Goal: Task Accomplishment & Management: Manage account settings

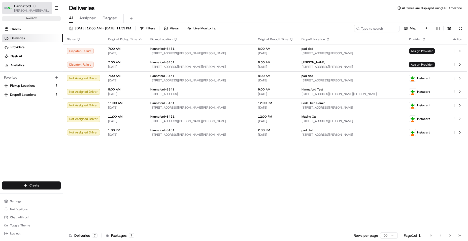
click at [35, 7] on icon "button" at bounding box center [35, 6] width 4 height 4
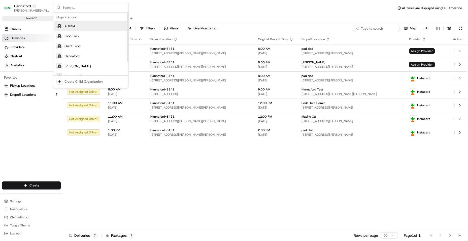
click at [159, 17] on div "All Assigned Flagged" at bounding box center [265, 18] width 405 height 9
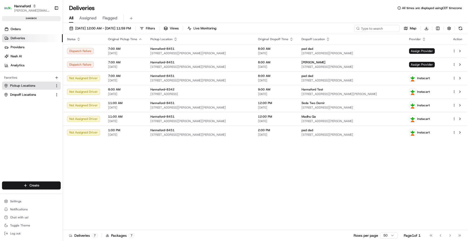
click at [25, 83] on button "Pickup Locations" at bounding box center [31, 86] width 59 height 8
click at [20, 7] on span "Hannaford" at bounding box center [22, 6] width 17 height 5
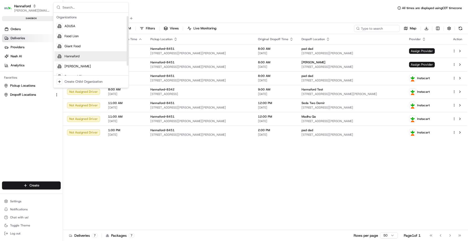
scroll to position [17, 0]
click at [89, 63] on div "Stop and Shop" at bounding box center [90, 59] width 73 height 10
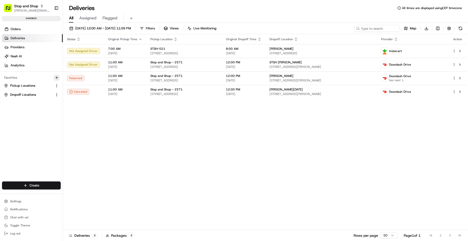
click at [56, 78] on icon "button" at bounding box center [56, 78] width 2 height 0
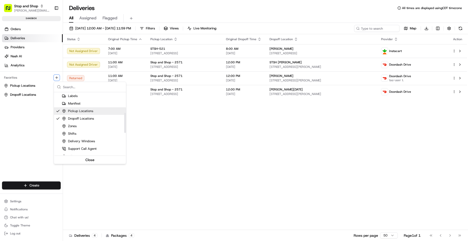
scroll to position [76, 0]
click at [57, 120] on div "Suggestions" at bounding box center [58, 119] width 4 height 4
click at [84, 119] on div "Zones" at bounding box center [90, 119] width 72 height 8
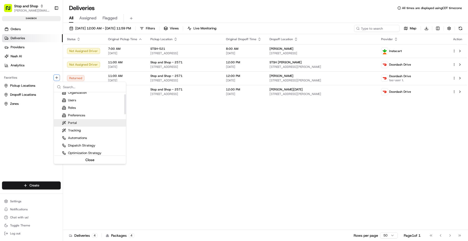
scroll to position [0, 0]
drag, startPoint x: 80, startPoint y: 104, endPoint x: 80, endPoint y: 109, distance: 4.5
click at [80, 105] on div "Users" at bounding box center [90, 104] width 72 height 8
click at [79, 113] on div "Roles" at bounding box center [90, 111] width 72 height 8
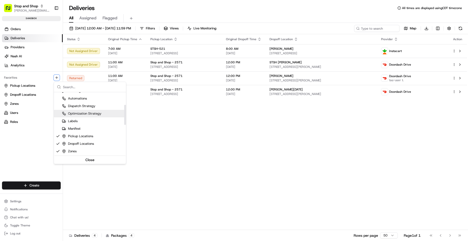
scroll to position [50, 0]
drag, startPoint x: 171, startPoint y: 130, endPoint x: 160, endPoint y: 135, distance: 11.7
click at [170, 130] on html "Stop and Shop [PERSON_NAME][EMAIL_ADDRESS][DOMAIN_NAME] Toggle Sidebar sandbox …" at bounding box center [234, 120] width 468 height 241
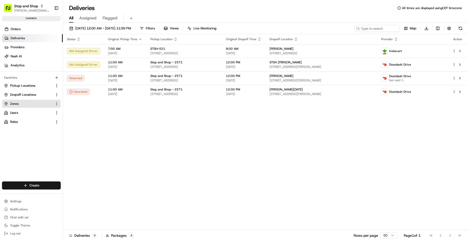
click at [23, 102] on link "Zones" at bounding box center [28, 104] width 49 height 5
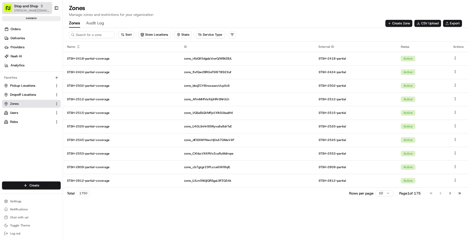
click at [36, 7] on span "Stop and Shop" at bounding box center [26, 6] width 24 height 5
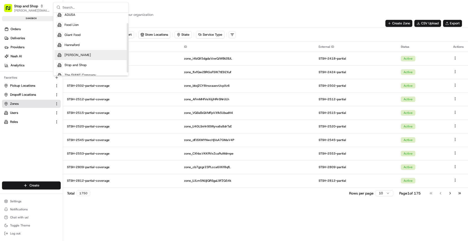
scroll to position [17, 0]
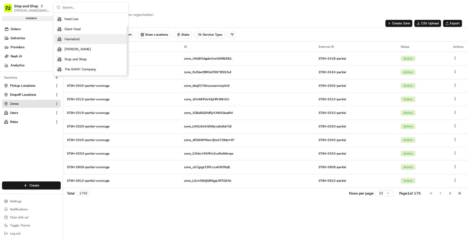
click at [83, 38] on div "Hannaford" at bounding box center [90, 39] width 73 height 10
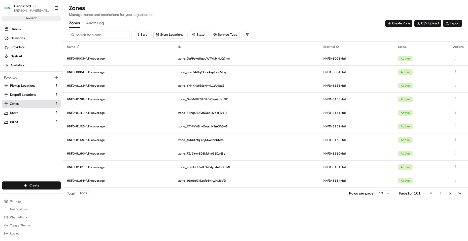
drag, startPoint x: 83, startPoint y: 35, endPoint x: 88, endPoint y: 35, distance: 5.1
click at [84, 34] on input at bounding box center [99, 34] width 60 height 7
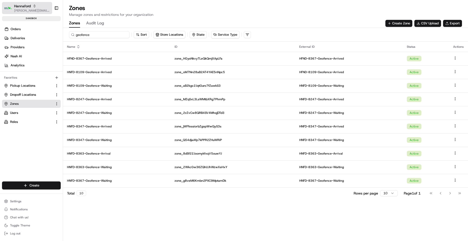
type input "geofence"
click at [14, 3] on button "Hannaford [EMAIL_ADDRESS][DOMAIN_NAME]" at bounding box center [27, 8] width 50 height 12
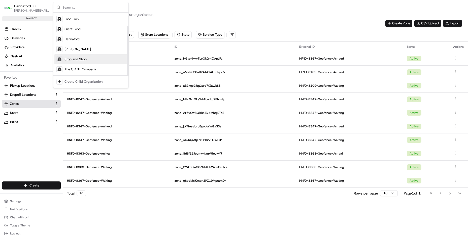
click at [90, 58] on div "Stop and Shop" at bounding box center [90, 59] width 73 height 10
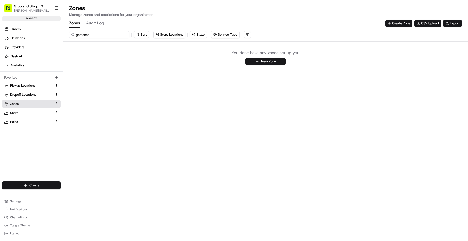
drag, startPoint x: 68, startPoint y: 39, endPoint x: 5, endPoint y: 23, distance: 65.8
click at [0, 26] on div "Stop and Shop [PERSON_NAME][EMAIL_ADDRESS][DOMAIN_NAME] Toggle Sidebar sandbox …" at bounding box center [234, 120] width 468 height 241
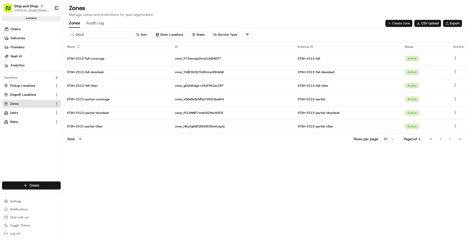
type input "2515"
click at [398, 23] on button "Create Zone" at bounding box center [398, 23] width 27 height 7
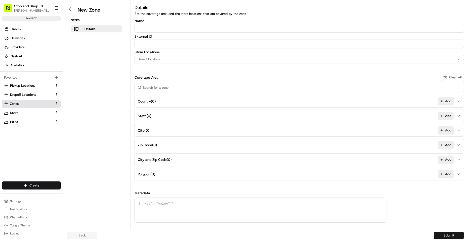
click at [153, 28] on input "Name" at bounding box center [298, 28] width 329 height 9
paste input "STSH-2515-Geofence-Arrived"
type input "STSH-2515-Geofence-Arrived"
paste input "STSH-2515-Geofence-Arrived"
type input "STSH-2515-Geofence-Arrived"
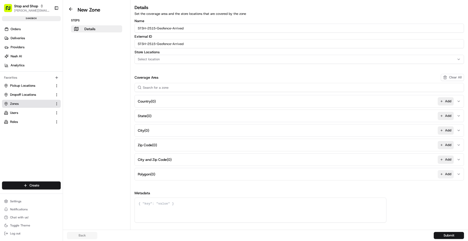
click at [442, 172] on button "Add" at bounding box center [445, 174] width 16 height 8
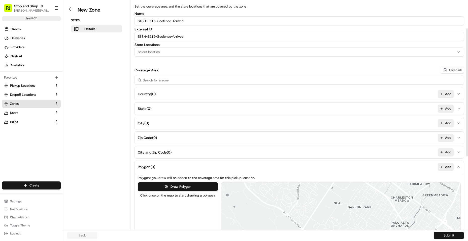
scroll to position [50, 0]
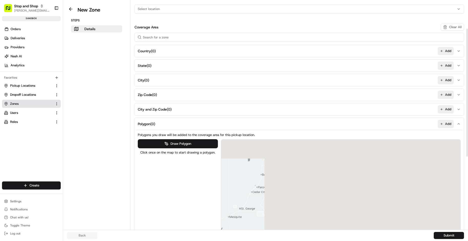
drag, startPoint x: 202, startPoint y: 188, endPoint x: 119, endPoint y: 189, distance: 82.8
click at [117, 189] on div "New Zone Steps Details Details Set the coverage area and the store locations th…" at bounding box center [265, 115] width 405 height 230
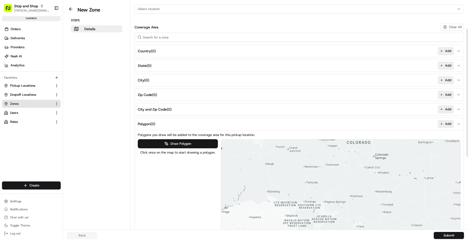
drag, startPoint x: 412, startPoint y: 172, endPoint x: 95, endPoint y: 216, distance: 319.5
click at [87, 217] on div "New Zone Steps Details Details Set the coverage area and the store locations th…" at bounding box center [265, 115] width 405 height 230
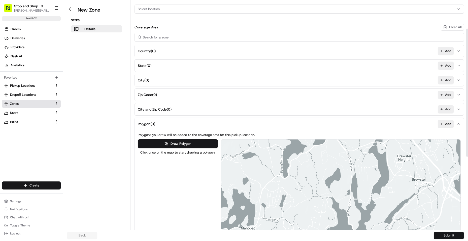
drag, startPoint x: 344, startPoint y: 163, endPoint x: 380, endPoint y: 233, distance: 78.8
click at [381, 235] on div "New Zone Steps Details Details Set the coverage area and the store locations th…" at bounding box center [265, 120] width 405 height 241
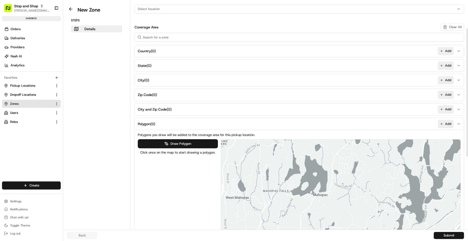
drag, startPoint x: 381, startPoint y: 151, endPoint x: 418, endPoint y: 169, distance: 41.8
click at [423, 167] on div at bounding box center [340, 225] width 239 height 170
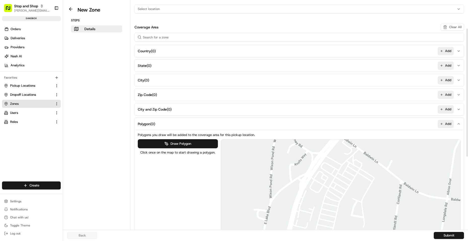
drag, startPoint x: 322, startPoint y: 198, endPoint x: 370, endPoint y: 193, distance: 47.4
click at [371, 190] on div at bounding box center [340, 225] width 239 height 170
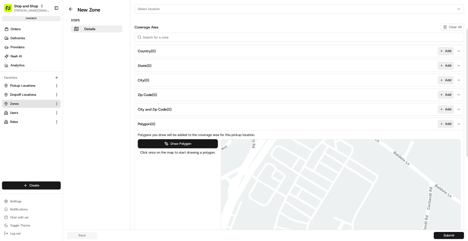
drag, startPoint x: 361, startPoint y: 168, endPoint x: 342, endPoint y: 168, distance: 19.1
click at [342, 168] on div at bounding box center [340, 225] width 239 height 170
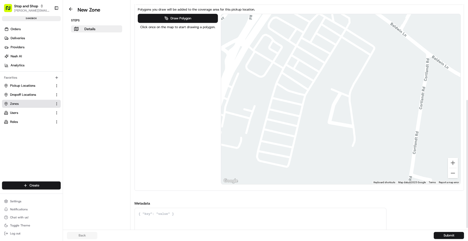
scroll to position [176, 0]
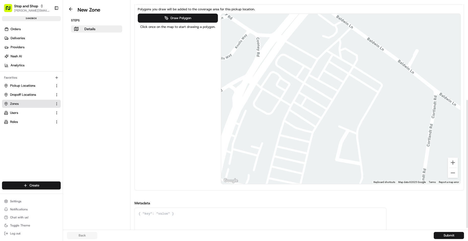
drag, startPoint x: 355, startPoint y: 48, endPoint x: 370, endPoint y: 94, distance: 48.6
click at [362, 84] on div at bounding box center [340, 99] width 239 height 170
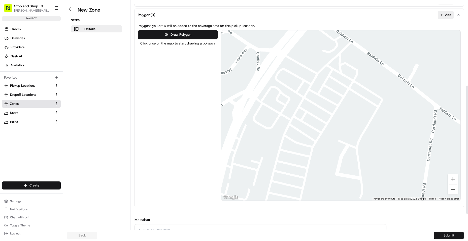
scroll to position [151, 0]
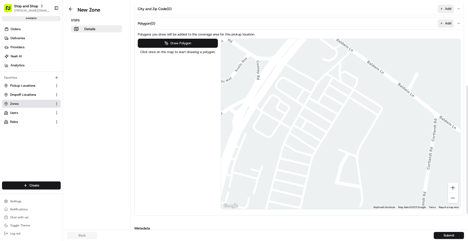
click at [200, 43] on button "Draw Polygon" at bounding box center [178, 43] width 80 height 9
click at [358, 88] on div at bounding box center [340, 124] width 239 height 170
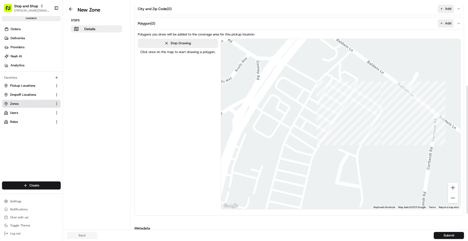
click at [387, 107] on div at bounding box center [340, 124] width 239 height 170
click at [360, 152] on div at bounding box center [340, 124] width 239 height 170
click at [294, 111] on div at bounding box center [340, 124] width 239 height 170
click at [317, 79] on div at bounding box center [340, 124] width 239 height 170
click at [316, 79] on div at bounding box center [340, 124] width 239 height 170
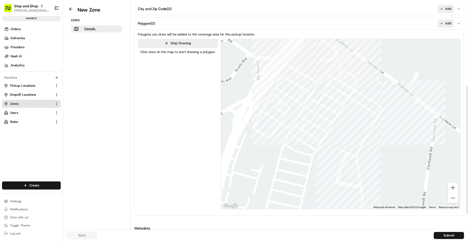
click at [338, 61] on div at bounding box center [340, 124] width 239 height 170
click at [365, 79] on div at bounding box center [340, 124] width 239 height 170
click at [358, 86] on div at bounding box center [340, 124] width 239 height 170
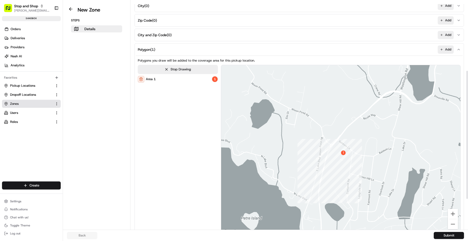
scroll to position [179, 0]
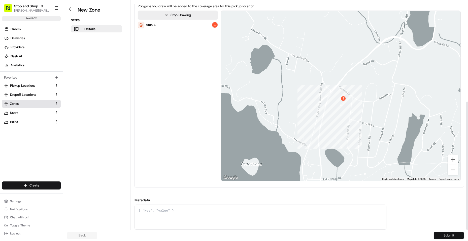
click at [436, 235] on button "Submit" at bounding box center [448, 235] width 30 height 7
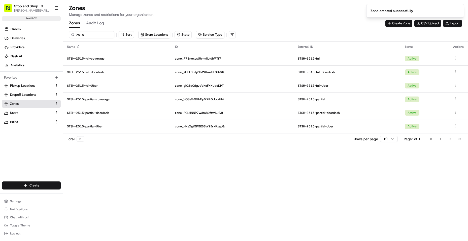
click at [393, 25] on button "Create Zone" at bounding box center [398, 23] width 27 height 7
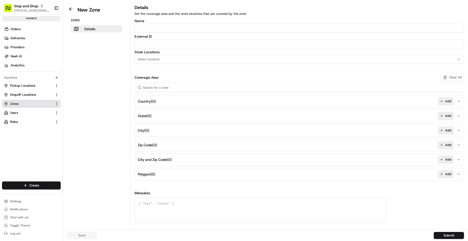
click at [187, 24] on input "Name" at bounding box center [298, 28] width 329 height 9
paste input "STSH-2515-Geofence-Waiting"
type input "STSH-2515-Geofence-Waiting"
paste input "STSH-2515-Geofence-Waiting"
type input "STSH-2515-Geofence-Waiting"
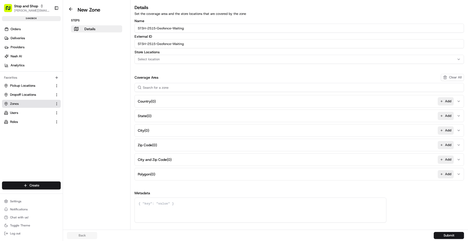
click at [163, 61] on div "Select location" at bounding box center [299, 59] width 327 height 5
type input "2515"
click at [166, 81] on span "STSH-2515" at bounding box center [174, 79] width 62 height 5
drag, startPoint x: 194, startPoint y: 89, endPoint x: 182, endPoint y: 95, distance: 13.0
click at [193, 90] on button "Close" at bounding box center [189, 88] width 34 height 7
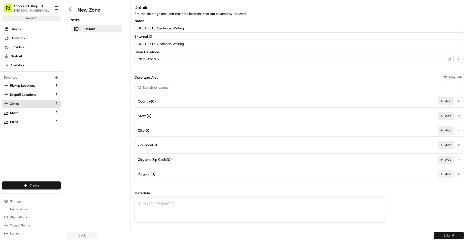
click at [446, 174] on button "Add" at bounding box center [445, 174] width 16 height 8
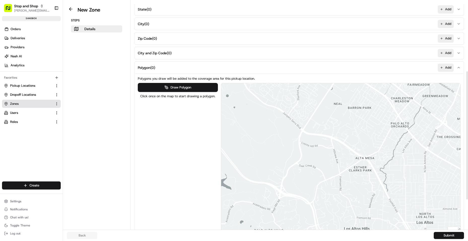
scroll to position [126, 0]
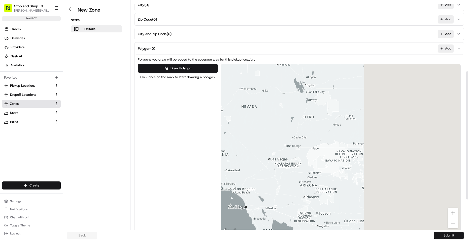
drag, startPoint x: 430, startPoint y: 111, endPoint x: 173, endPoint y: 131, distance: 257.3
click at [174, 132] on div "Draw Polygon Click once on the map to start drawing a polygon. ← Move left → Mo…" at bounding box center [299, 149] width 323 height 171
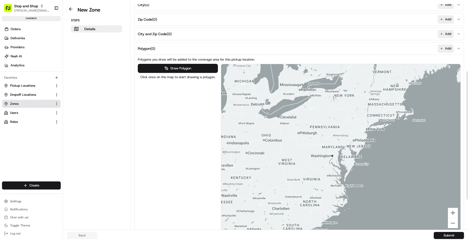
drag, startPoint x: 392, startPoint y: 115, endPoint x: 309, endPoint y: 126, distance: 84.4
click at [309, 126] on div at bounding box center [340, 149] width 239 height 170
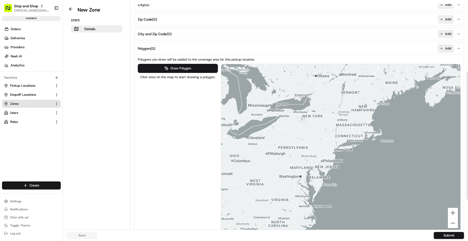
drag, startPoint x: 374, startPoint y: 115, endPoint x: 355, endPoint y: 133, distance: 26.0
click at [355, 133] on div at bounding box center [340, 149] width 239 height 170
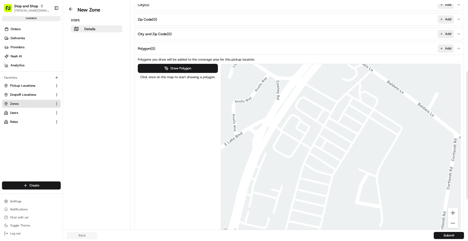
drag, startPoint x: 341, startPoint y: 88, endPoint x: 322, endPoint y: 132, distance: 47.6
click at [301, 143] on div at bounding box center [340, 149] width 239 height 170
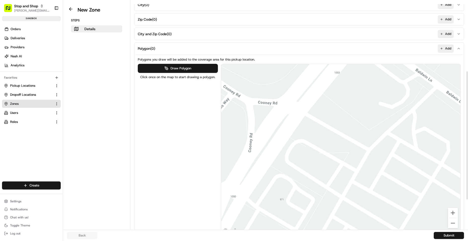
drag, startPoint x: 352, startPoint y: 92, endPoint x: 386, endPoint y: 136, distance: 55.7
click at [387, 136] on div at bounding box center [340, 149] width 239 height 170
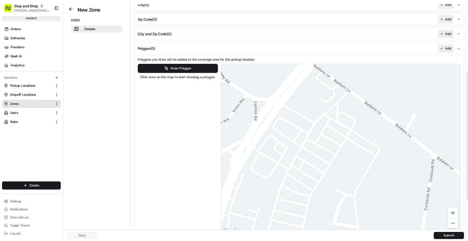
drag, startPoint x: 396, startPoint y: 145, endPoint x: 345, endPoint y: 137, distance: 51.7
click at [343, 134] on div at bounding box center [340, 149] width 239 height 170
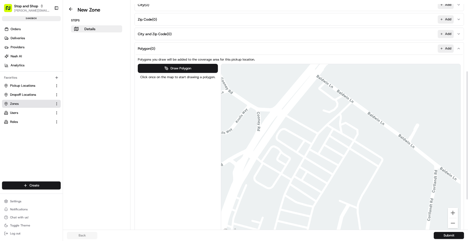
drag, startPoint x: 330, startPoint y: 167, endPoint x: 242, endPoint y: 108, distance: 106.1
click at [333, 167] on div at bounding box center [340, 149] width 239 height 170
click at [201, 70] on button "Draw Polygon" at bounding box center [178, 68] width 80 height 9
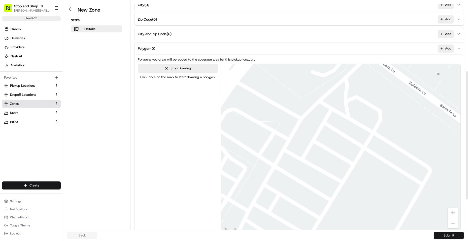
click at [347, 140] on div at bounding box center [340, 149] width 239 height 170
click at [338, 152] on div at bounding box center [340, 149] width 239 height 170
click at [352, 160] on div at bounding box center [340, 149] width 239 height 170
click at [360, 150] on div at bounding box center [340, 149] width 239 height 170
click at [360, 148] on div at bounding box center [340, 149] width 239 height 170
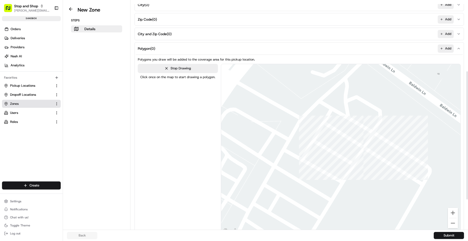
click at [347, 140] on div at bounding box center [340, 149] width 239 height 170
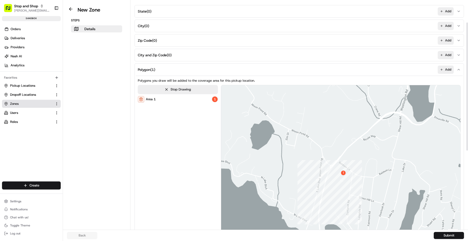
scroll to position [179, 0]
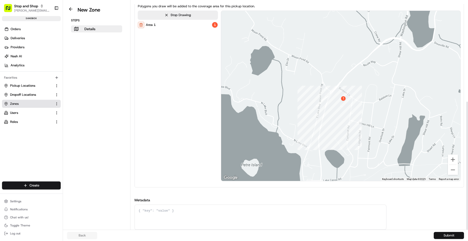
click at [442, 238] on button "Submit" at bounding box center [448, 235] width 30 height 7
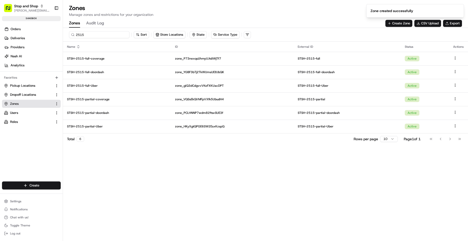
click at [96, 34] on input "2515" at bounding box center [99, 34] width 60 height 7
type input "geofence"
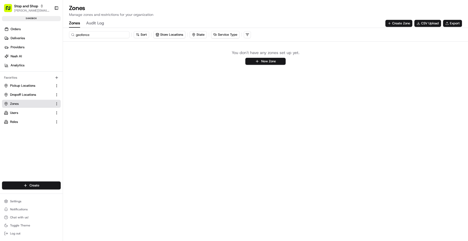
drag, startPoint x: 100, startPoint y: 33, endPoint x: 1, endPoint y: 26, distance: 99.1
click at [3, 26] on div "Stop and Shop [PERSON_NAME][EMAIL_ADDRESS][DOMAIN_NAME] Toggle Sidebar sandbox …" at bounding box center [234, 120] width 468 height 241
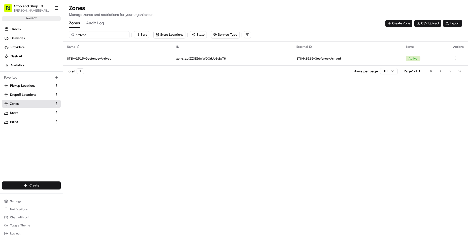
type input "arrived"
click at [105, 60] on p "STSH-2515-Geofence-Arrived" at bounding box center [117, 59] width 101 height 4
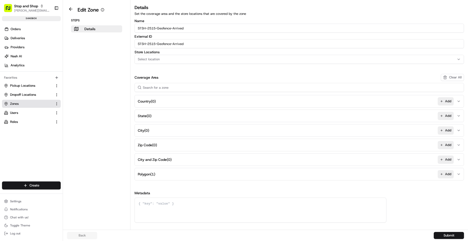
click at [172, 56] on button "Select location" at bounding box center [298, 59] width 329 height 9
type input "2515"
click at [165, 78] on span "STSH-2515" at bounding box center [174, 79] width 62 height 5
click at [189, 90] on button "Close" at bounding box center [189, 88] width 34 height 7
click at [440, 237] on button "Submit" at bounding box center [448, 235] width 30 height 7
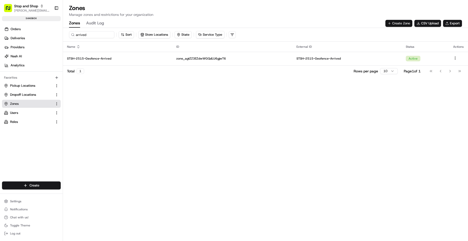
click at [396, 23] on button "Create Zone" at bounding box center [398, 23] width 27 height 7
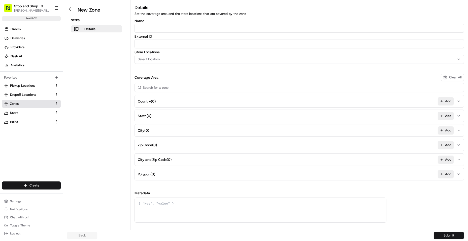
click at [150, 27] on input "Name" at bounding box center [298, 28] width 329 height 9
type input "STSH-2570-Geofence-Arrived"
click at [165, 47] on input "External ID" at bounding box center [298, 43] width 329 height 9
paste input "STSH-2570-Geofence-Arrived"
type input "STSH-2570-Geofence-Arrived"
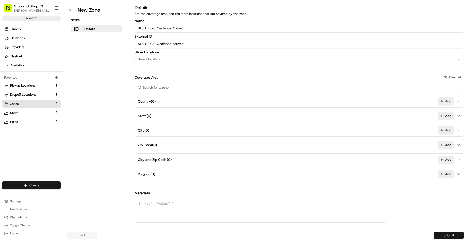
click at [199, 58] on div "Select location" at bounding box center [299, 59] width 327 height 5
type input "2570"
click at [171, 84] on div "Clear Close" at bounding box center [171, 88] width 72 height 11
click at [174, 78] on span "STSH-2570" at bounding box center [174, 79] width 62 height 5
click at [200, 89] on button "Close" at bounding box center [189, 88] width 34 height 7
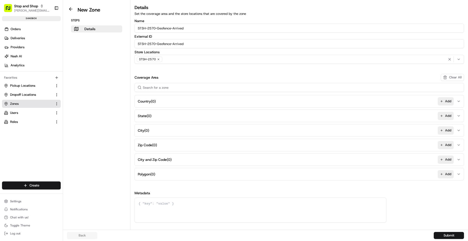
click at [261, 73] on div "Name STSH-2570-Geofence-Arrived External ID STSH-2570-Geofence-Arrived Store Lo…" at bounding box center [298, 121] width 329 height 204
drag, startPoint x: 448, startPoint y: 176, endPoint x: 443, endPoint y: 175, distance: 5.6
click at [449, 176] on button "Add" at bounding box center [445, 174] width 16 height 8
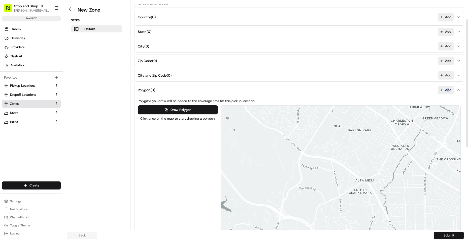
scroll to position [101, 0]
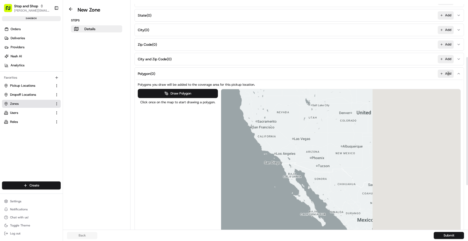
drag, startPoint x: 312, startPoint y: 131, endPoint x: 218, endPoint y: 141, distance: 94.4
click at [218, 140] on div "Draw Polygon Click once on the map to start drawing a polygon. ← Move left → Mo…" at bounding box center [299, 174] width 323 height 171
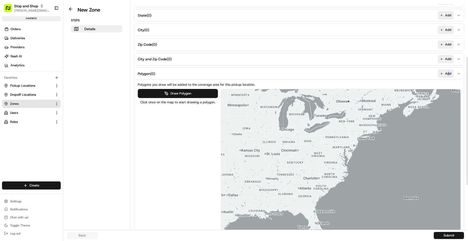
drag, startPoint x: 436, startPoint y: 120, endPoint x: 360, endPoint y: 143, distance: 78.8
click at [360, 143] on div at bounding box center [340, 174] width 239 height 170
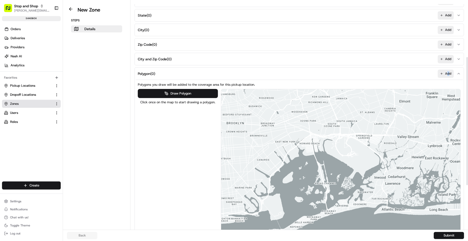
drag, startPoint x: 373, startPoint y: 173, endPoint x: 289, endPoint y: 180, distance: 83.6
click at [286, 183] on div at bounding box center [340, 174] width 239 height 170
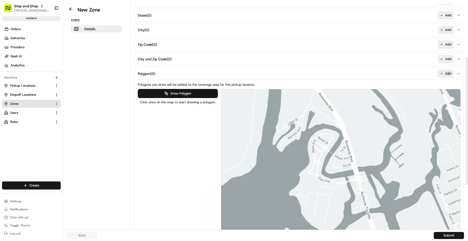
drag, startPoint x: 428, startPoint y: 135, endPoint x: 364, endPoint y: 152, distance: 65.8
click at [364, 152] on div at bounding box center [340, 174] width 239 height 170
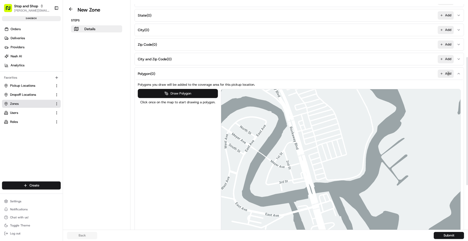
click at [201, 93] on button "Draw Polygon" at bounding box center [178, 93] width 80 height 9
click at [290, 108] on div at bounding box center [340, 175] width 239 height 170
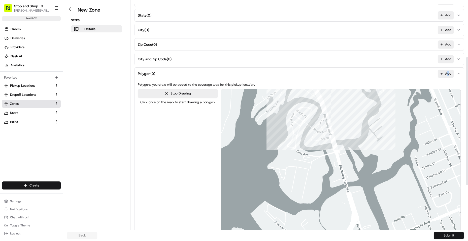
click at [358, 93] on div at bounding box center [340, 174] width 239 height 170
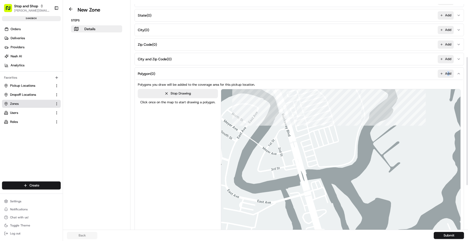
click at [369, 108] on div at bounding box center [340, 175] width 239 height 170
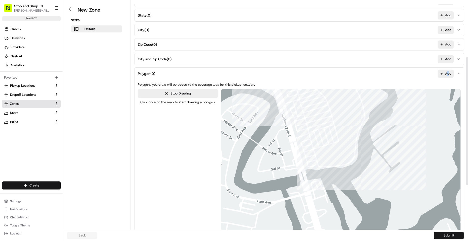
click at [356, 154] on div at bounding box center [340, 175] width 239 height 170
click at [355, 162] on div at bounding box center [340, 175] width 239 height 170
drag, startPoint x: 342, startPoint y: 169, endPoint x: 330, endPoint y: 171, distance: 12.2
click at [342, 168] on div at bounding box center [340, 175] width 239 height 170
click at [305, 170] on div at bounding box center [340, 175] width 239 height 170
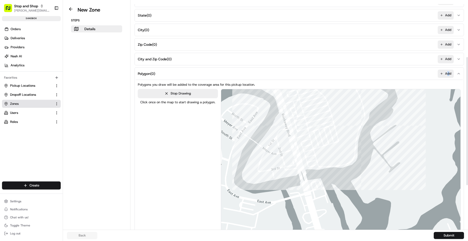
click at [283, 96] on div at bounding box center [340, 175] width 239 height 170
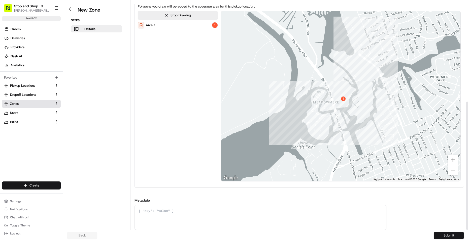
scroll to position [179, 0]
click at [447, 234] on button "Submit" at bounding box center [448, 235] width 30 height 7
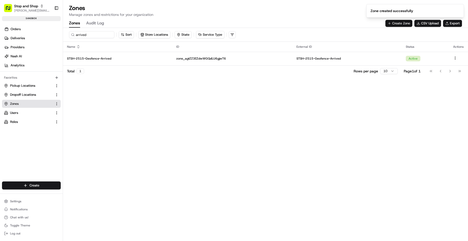
click at [399, 27] on button "Create Zone" at bounding box center [398, 23] width 27 height 7
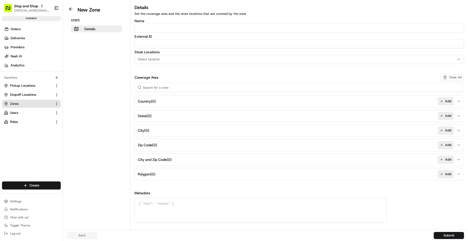
click at [179, 29] on input "Name" at bounding box center [298, 28] width 329 height 9
paste input "STSH-2570-Geofence-Arrived"
type input "STSH-2570-Geofence-Arrived"
click at [205, 43] on input "External ID" at bounding box center [298, 43] width 329 height 9
paste input "STSH-2570-Geofence-Arrived"
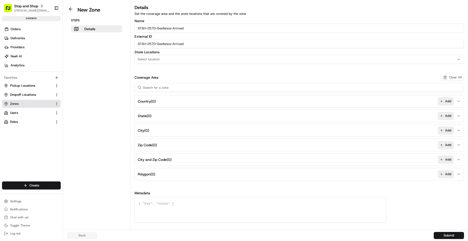
type input "STSH-2570-Geofence-Arrived"
click at [184, 59] on div "Select location" at bounding box center [299, 59] width 327 height 5
type input "2570"
click at [170, 80] on span "STSH-2570" at bounding box center [174, 79] width 62 height 5
click at [196, 91] on button "Close" at bounding box center [189, 88] width 34 height 7
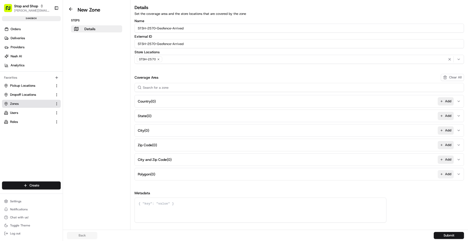
click at [448, 176] on button "Add" at bounding box center [445, 174] width 16 height 8
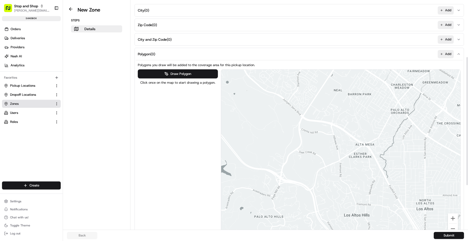
scroll to position [126, 0]
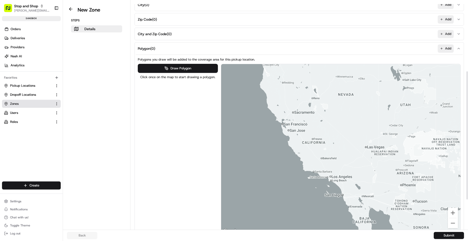
drag, startPoint x: 368, startPoint y: 120, endPoint x: 200, endPoint y: 135, distance: 168.6
click at [183, 141] on div "Draw Polygon Click once on the map to start drawing a polygon. ← Move left → Mo…" at bounding box center [299, 149] width 323 height 171
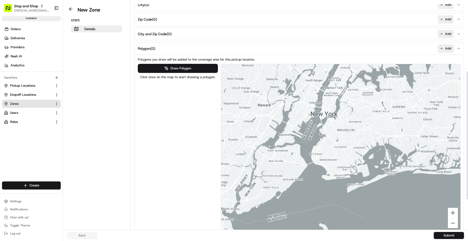
drag, startPoint x: 292, startPoint y: 149, endPoint x: 343, endPoint y: 143, distance: 51.2
click at [332, 133] on div at bounding box center [340, 149] width 239 height 170
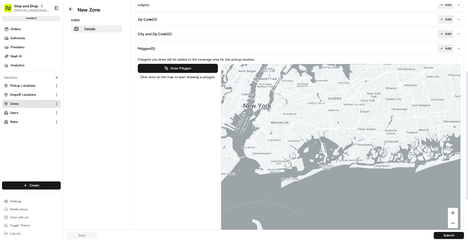
drag, startPoint x: 323, startPoint y: 145, endPoint x: 301, endPoint y: 157, distance: 25.5
click at [303, 156] on div at bounding box center [340, 149] width 239 height 170
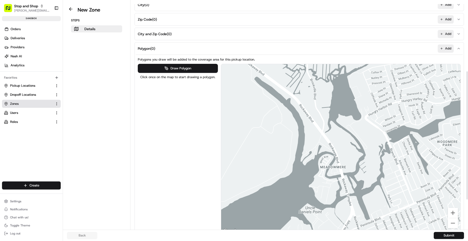
drag, startPoint x: 386, startPoint y: 151, endPoint x: 342, endPoint y: 98, distance: 69.2
click at [342, 98] on div at bounding box center [340, 149] width 239 height 170
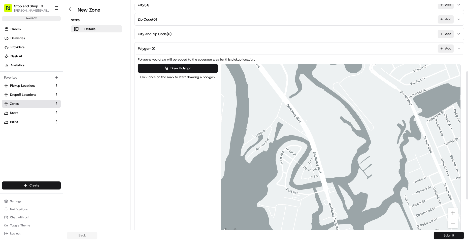
drag, startPoint x: 361, startPoint y: 156, endPoint x: 339, endPoint y: 144, distance: 24.4
click at [340, 144] on div at bounding box center [340, 149] width 239 height 170
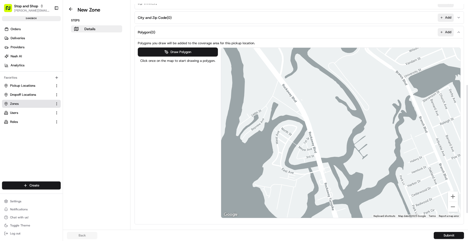
scroll to position [151, 0]
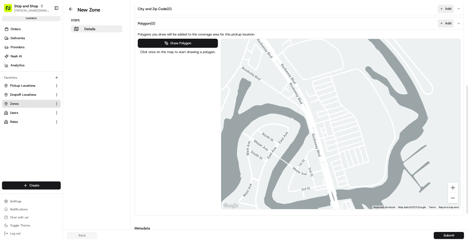
drag, startPoint x: 312, startPoint y: 112, endPoint x: 324, endPoint y: 109, distance: 12.6
click at [324, 109] on div at bounding box center [340, 124] width 239 height 170
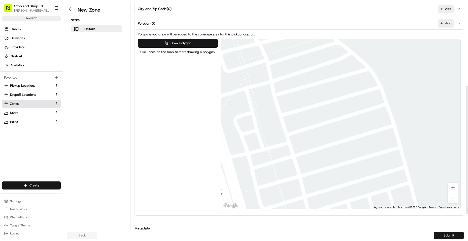
click at [199, 44] on button "Draw Polygon" at bounding box center [178, 43] width 80 height 9
click at [385, 131] on div at bounding box center [340, 124] width 239 height 170
click at [360, 138] on div at bounding box center [340, 124] width 239 height 170
click at [364, 151] on div at bounding box center [340, 124] width 239 height 170
click at [390, 143] on div at bounding box center [340, 124] width 239 height 170
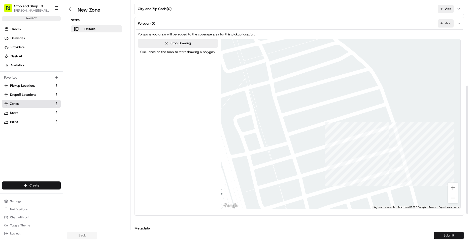
click at [385, 132] on div at bounding box center [340, 124] width 239 height 170
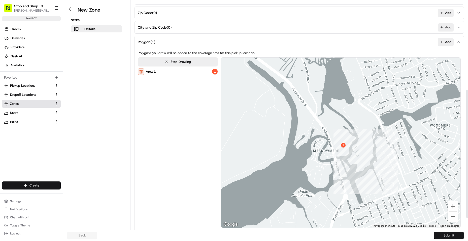
scroll to position [179, 0]
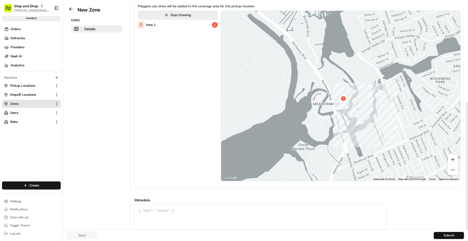
click at [441, 235] on button "Submit" at bounding box center [448, 235] width 30 height 7
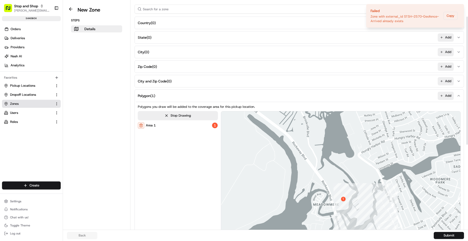
scroll to position [0, 0]
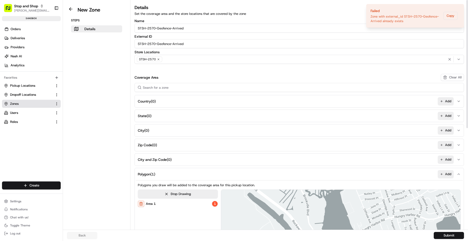
click at [180, 28] on input "STSH-2570-Geofence-Arrived" at bounding box center [298, 28] width 329 height 9
click at [179, 28] on input "STSH-2570-Geofence-Arrived" at bounding box center [298, 28] width 329 height 9
type input "STSH-2570-Geofence-Waiting"
click at [182, 42] on input "STSH-2570-Geofence-Arrived" at bounding box center [298, 43] width 329 height 9
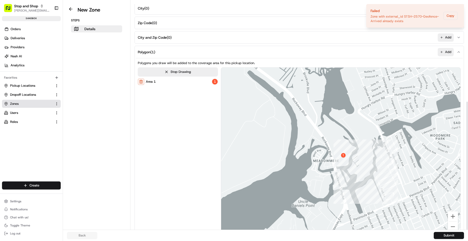
scroll to position [179, 0]
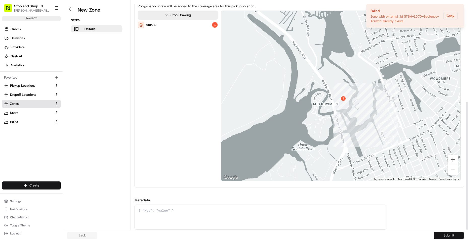
type input "STSH-2570-Geofence-Waiting"
click at [452, 234] on button "Submit" at bounding box center [448, 235] width 30 height 7
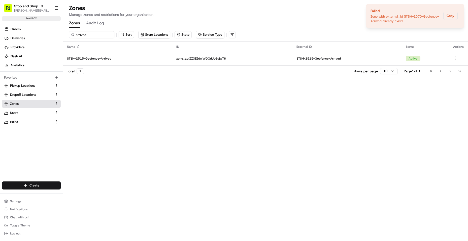
drag, startPoint x: 309, startPoint y: 9, endPoint x: 317, endPoint y: 11, distance: 8.9
click at [310, 8] on h1 "Zones" at bounding box center [265, 8] width 393 height 8
click at [230, 113] on div "arrived Sort Store Locations State Service Type Name ID External ID Status Acti…" at bounding box center [265, 134] width 405 height 213
click at [459, 7] on icon "Notifications (F8)" at bounding box center [459, 8] width 4 height 4
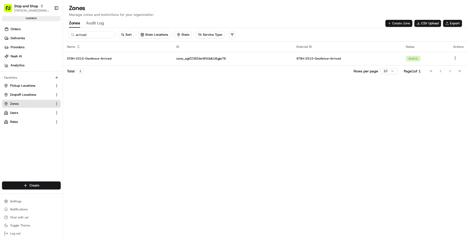
click at [404, 23] on button "Create Zone" at bounding box center [398, 23] width 27 height 7
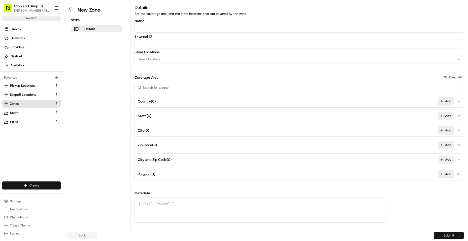
click at [167, 26] on input "Name" at bounding box center [298, 28] width 329 height 9
type input "STSH-2520-Geofence-Arrived"
click at [193, 28] on input "STSH-2520-Geofence-Arrived" at bounding box center [298, 28] width 329 height 9
click at [188, 44] on input "External ID" at bounding box center [298, 43] width 329 height 9
paste input "STSH-2520-Geofence-Arrived"
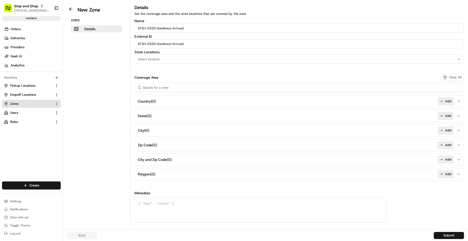
type input "STSH-2520-Geofence-Arrived"
click at [173, 56] on button "Select location" at bounding box center [298, 59] width 329 height 9
type input "2520"
click at [160, 78] on span "STSH-2520" at bounding box center [174, 79] width 62 height 5
drag, startPoint x: 446, startPoint y: 175, endPoint x: 428, endPoint y: 185, distance: 20.2
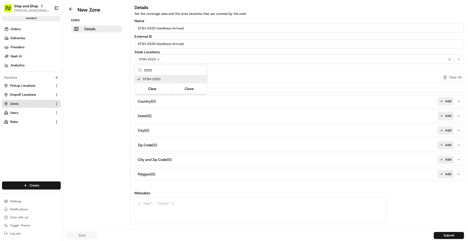
click at [447, 175] on html "Stop and Shop [PERSON_NAME][EMAIL_ADDRESS][DOMAIN_NAME] Toggle Sidebar sandbox …" at bounding box center [234, 120] width 468 height 241
click at [443, 175] on button "Add" at bounding box center [445, 174] width 16 height 8
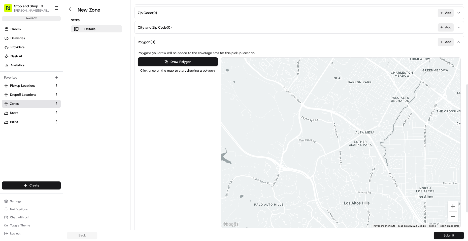
scroll to position [151, 0]
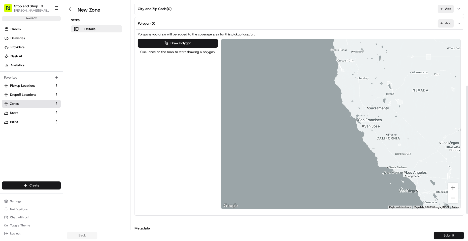
drag, startPoint x: 447, startPoint y: 107, endPoint x: 235, endPoint y: 129, distance: 212.9
click at [205, 134] on div "Draw Polygon Click once on the map to start drawing a polygon. ← Move left → Mo…" at bounding box center [299, 124] width 323 height 171
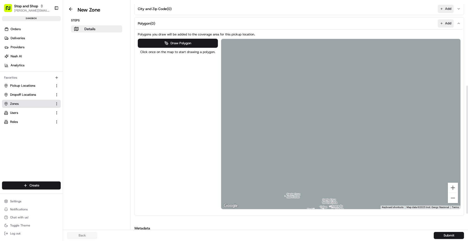
drag, startPoint x: 337, startPoint y: 129, endPoint x: 422, endPoint y: 90, distance: 93.9
click at [422, 89] on div at bounding box center [340, 124] width 239 height 170
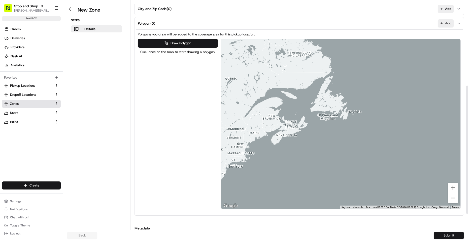
drag, startPoint x: 293, startPoint y: 136, endPoint x: 397, endPoint y: 153, distance: 105.6
click at [401, 154] on div at bounding box center [340, 124] width 239 height 170
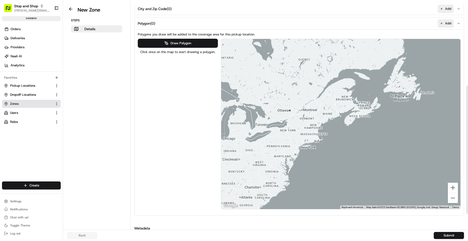
drag, startPoint x: 337, startPoint y: 131, endPoint x: 357, endPoint y: 128, distance: 20.4
click at [404, 116] on div at bounding box center [340, 124] width 239 height 170
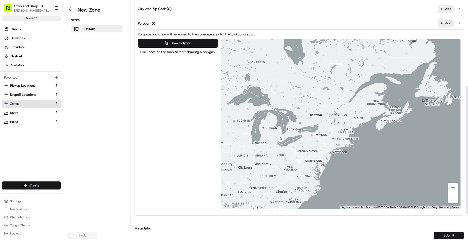
drag, startPoint x: 329, startPoint y: 143, endPoint x: 361, endPoint y: 143, distance: 31.7
click at [362, 144] on div at bounding box center [340, 124] width 239 height 170
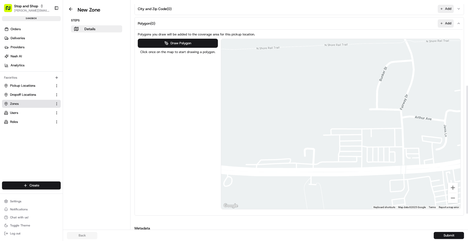
drag, startPoint x: 387, startPoint y: 143, endPoint x: 377, endPoint y: 142, distance: 10.3
click at [379, 142] on div at bounding box center [340, 124] width 239 height 170
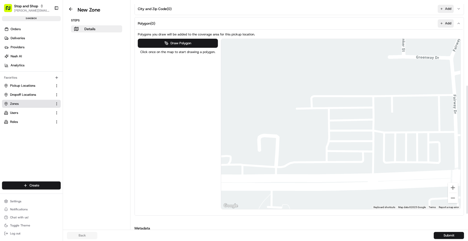
drag, startPoint x: 315, startPoint y: 160, endPoint x: 320, endPoint y: 147, distance: 13.5
click at [320, 147] on div at bounding box center [340, 124] width 239 height 170
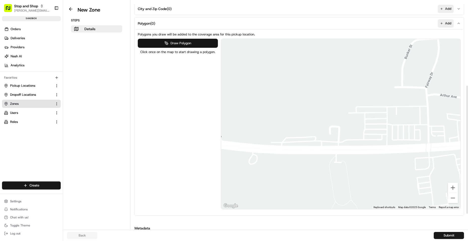
click at [184, 44] on button "Draw Polygon" at bounding box center [178, 43] width 80 height 9
click at [340, 145] on div at bounding box center [340, 124] width 239 height 170
drag, startPoint x: 339, startPoint y: 110, endPoint x: 341, endPoint y: 106, distance: 4.1
click at [339, 109] on div at bounding box center [340, 124] width 239 height 170
click at [344, 104] on div at bounding box center [340, 124] width 239 height 170
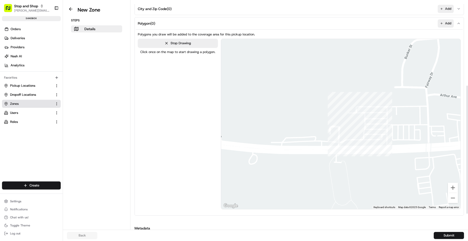
click at [386, 104] on div at bounding box center [340, 124] width 239 height 170
click at [387, 103] on div at bounding box center [340, 124] width 239 height 170
click at [390, 109] on div at bounding box center [340, 124] width 239 height 170
click at [389, 145] on div at bounding box center [340, 124] width 239 height 170
click at [340, 146] on div at bounding box center [340, 124] width 239 height 170
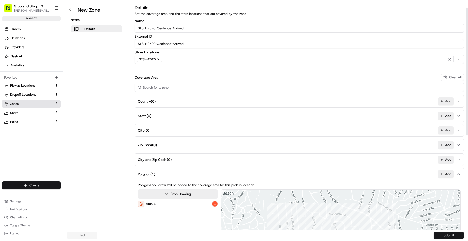
scroll to position [179, 0]
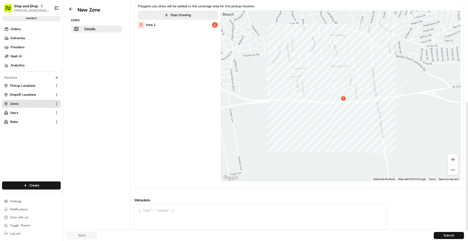
click at [449, 235] on button "Submit" at bounding box center [448, 235] width 30 height 7
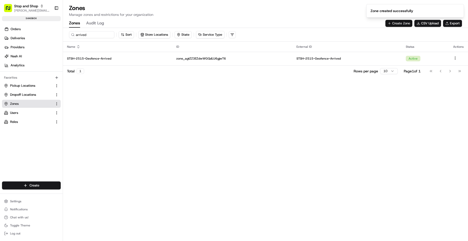
click at [398, 23] on button "Create Zone" at bounding box center [398, 23] width 27 height 7
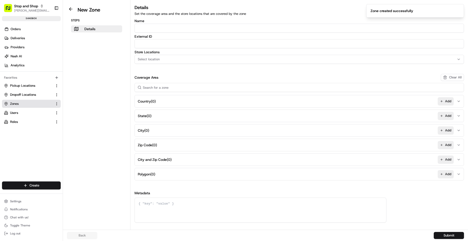
click at [167, 28] on input "Name" at bounding box center [298, 28] width 329 height 9
click at [160, 26] on input "Name" at bounding box center [298, 28] width 329 height 9
paste input "STSH-2520-Geofence-Waiting"
type input "STSH-2520-Geofence-Waiting"
paste input "STSH-2520-Geofence-Waiting"
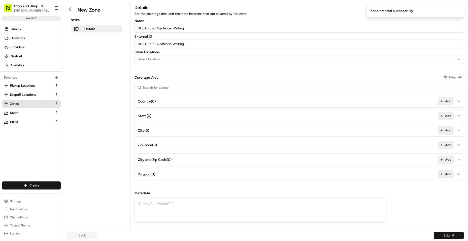
type input "STSH-2520-Geofence-Waiting"
click at [169, 58] on div "Select location" at bounding box center [299, 59] width 327 height 5
type input "2520"
click at [170, 83] on div "STSH-2520 Clear Close" at bounding box center [171, 85] width 72 height 18
click at [171, 80] on span "STSH-2520" at bounding box center [174, 79] width 62 height 5
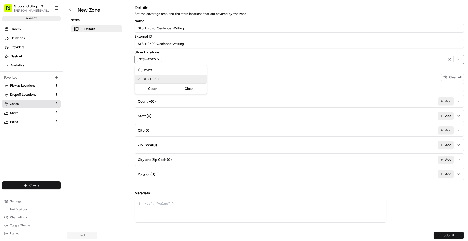
click at [448, 175] on html "Stop and Shop [PERSON_NAME][EMAIL_ADDRESS][DOMAIN_NAME] Toggle Sidebar sandbox …" at bounding box center [234, 120] width 468 height 241
drag, startPoint x: 444, startPoint y: 175, endPoint x: 346, endPoint y: 170, distance: 98.1
click at [444, 175] on button "Add" at bounding box center [445, 174] width 16 height 8
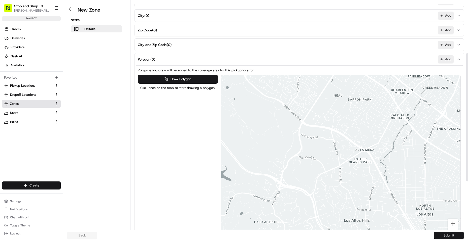
scroll to position [126, 0]
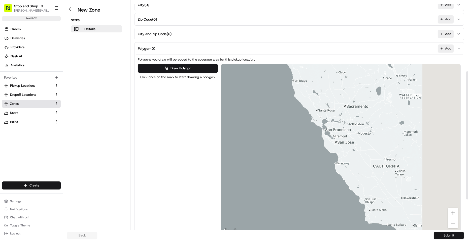
drag, startPoint x: 431, startPoint y: 129, endPoint x: 272, endPoint y: 134, distance: 158.7
click at [284, 134] on div at bounding box center [340, 149] width 239 height 170
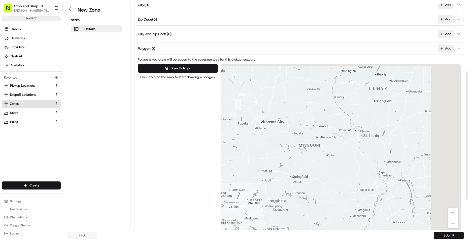
drag, startPoint x: 382, startPoint y: 125, endPoint x: 284, endPoint y: 131, distance: 98.4
click at [283, 131] on div at bounding box center [340, 149] width 239 height 170
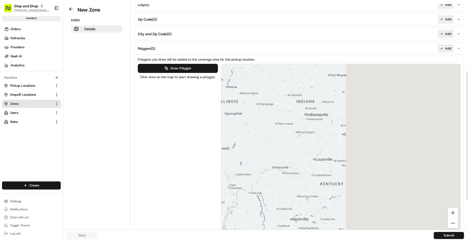
drag, startPoint x: 264, startPoint y: 145, endPoint x: 249, endPoint y: 142, distance: 14.6
click at [251, 144] on div at bounding box center [340, 149] width 239 height 170
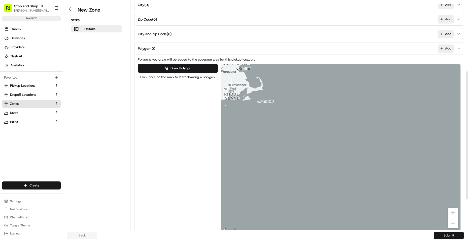
drag, startPoint x: 317, startPoint y: 134, endPoint x: 260, endPoint y: 135, distance: 56.6
click at [260, 135] on div at bounding box center [340, 149] width 239 height 170
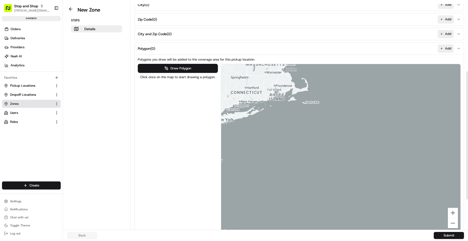
drag, startPoint x: 285, startPoint y: 131, endPoint x: 424, endPoint y: 153, distance: 140.5
click at [424, 153] on div at bounding box center [340, 149] width 239 height 170
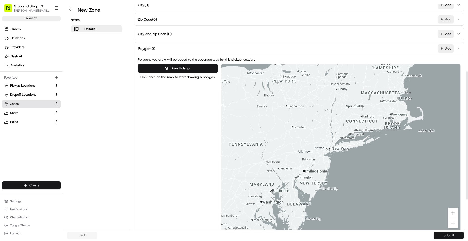
drag, startPoint x: 391, startPoint y: 149, endPoint x: 383, endPoint y: 150, distance: 8.6
click at [398, 147] on div at bounding box center [340, 149] width 239 height 170
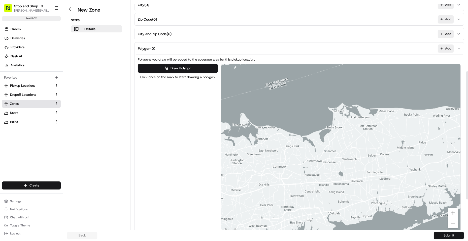
drag, startPoint x: 417, startPoint y: 114, endPoint x: 336, endPoint y: 129, distance: 82.5
click at [336, 129] on div at bounding box center [340, 149] width 239 height 170
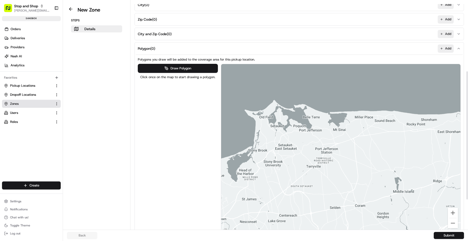
drag, startPoint x: 304, startPoint y: 139, endPoint x: 329, endPoint y: 135, distance: 25.5
click at [329, 135] on div at bounding box center [340, 149] width 239 height 170
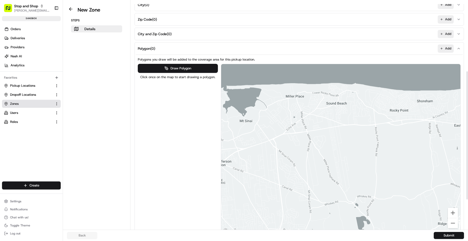
drag, startPoint x: 426, startPoint y: 128, endPoint x: 314, endPoint y: 123, distance: 111.9
click at [314, 123] on div at bounding box center [340, 149] width 239 height 170
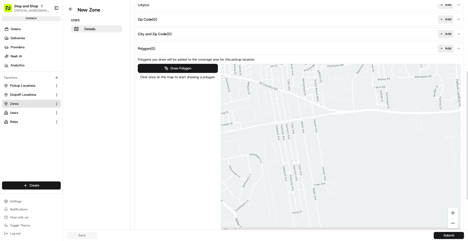
drag, startPoint x: 340, startPoint y: 120, endPoint x: 296, endPoint y: 67, distance: 68.7
click at [297, 68] on div at bounding box center [340, 149] width 239 height 170
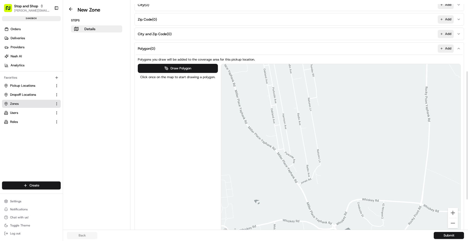
drag, startPoint x: 339, startPoint y: 164, endPoint x: 372, endPoint y: 1, distance: 166.7
click at [373, 3] on div "Details Set the coverage area and the store locations that are covered by the z…" at bounding box center [298, 115] width 337 height 230
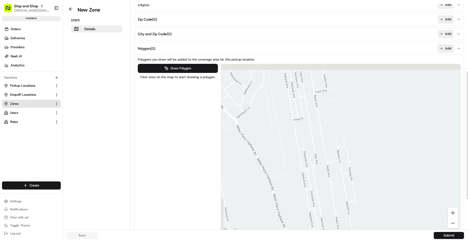
drag, startPoint x: 358, startPoint y: 122, endPoint x: 402, endPoint y: 303, distance: 185.7
click at [402, 241] on html "Stop and Shop [PERSON_NAME][EMAIL_ADDRESS][DOMAIN_NAME] Toggle Sidebar sandbox …" at bounding box center [234, 120] width 468 height 241
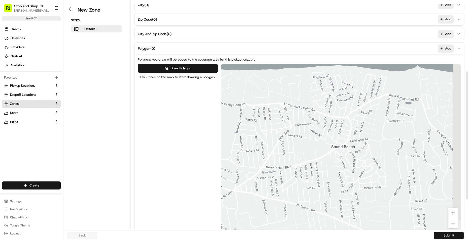
drag, startPoint x: 372, startPoint y: 174, endPoint x: 310, endPoint y: 96, distance: 99.8
click at [294, 74] on div at bounding box center [340, 149] width 239 height 170
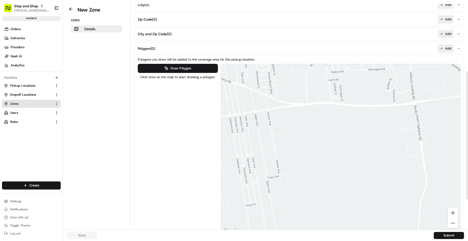
drag, startPoint x: 386, startPoint y: 139, endPoint x: 426, endPoint y: 199, distance: 72.4
click at [428, 193] on div at bounding box center [340, 149] width 239 height 170
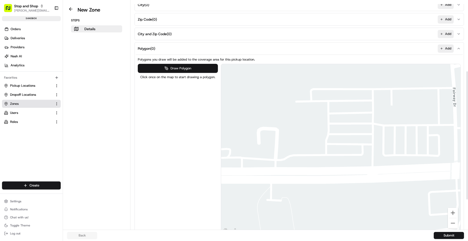
drag, startPoint x: 179, startPoint y: 69, endPoint x: 205, endPoint y: 73, distance: 26.2
click at [179, 69] on button "Draw Polygon" at bounding box center [178, 68] width 80 height 9
click at [333, 125] on div at bounding box center [340, 149] width 239 height 170
click at [333, 133] on div at bounding box center [340, 149] width 239 height 170
click at [343, 133] on div at bounding box center [340, 149] width 239 height 170
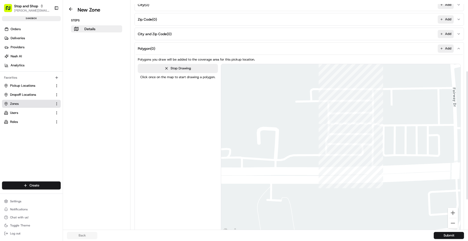
click at [343, 125] on div at bounding box center [340, 149] width 239 height 170
click at [333, 126] on div at bounding box center [340, 149] width 239 height 170
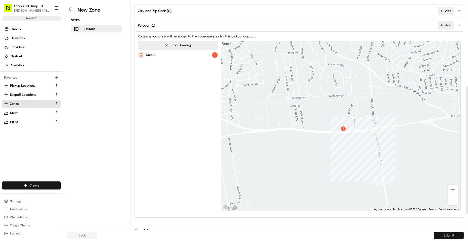
scroll to position [151, 0]
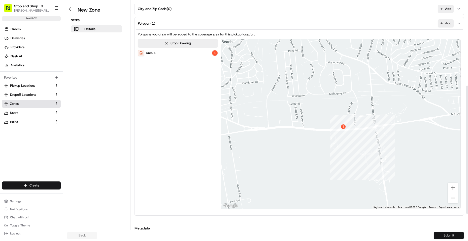
click at [449, 239] on button "Submit" at bounding box center [448, 235] width 30 height 7
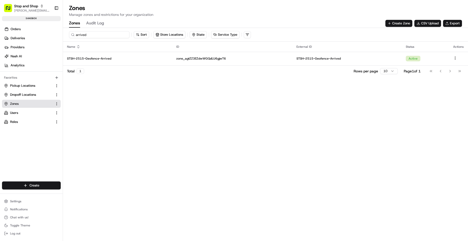
drag, startPoint x: 96, startPoint y: 34, endPoint x: 0, endPoint y: 31, distance: 95.7
click at [0, 32] on div "Stop and Shop [PERSON_NAME][EMAIL_ADDRESS][DOMAIN_NAME] Toggle Sidebar sandbox …" at bounding box center [234, 120] width 468 height 241
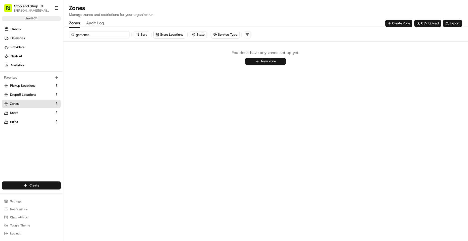
drag, startPoint x: 105, startPoint y: 33, endPoint x: 60, endPoint y: 33, distance: 44.6
click at [60, 33] on div "Stop and Shop [PERSON_NAME][EMAIL_ADDRESS][DOMAIN_NAME] Toggle Sidebar sandbox …" at bounding box center [234, 120] width 468 height 241
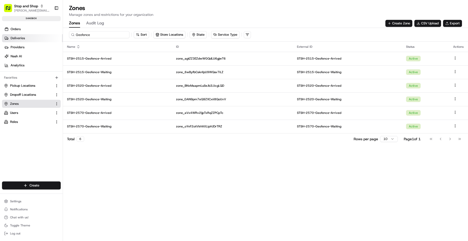
type input "Geofence"
click at [32, 87] on span "Pickup Locations" at bounding box center [22, 86] width 25 height 5
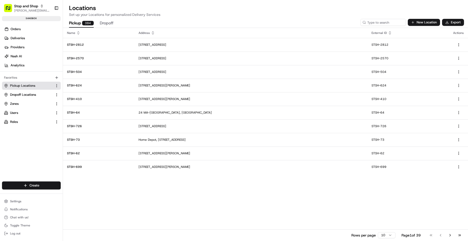
click at [19, 87] on span "Pickup Locations" at bounding box center [22, 86] width 25 height 5
click at [378, 22] on input at bounding box center [375, 22] width 60 height 7
click at [386, 20] on input at bounding box center [375, 22] width 60 height 7
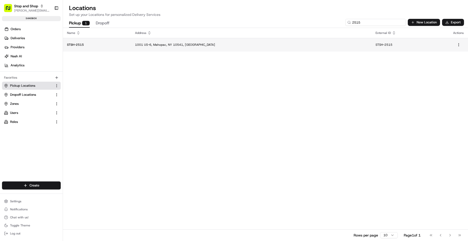
type input "2515"
click at [78, 44] on p "STSH-2515" at bounding box center [97, 45] width 60 height 4
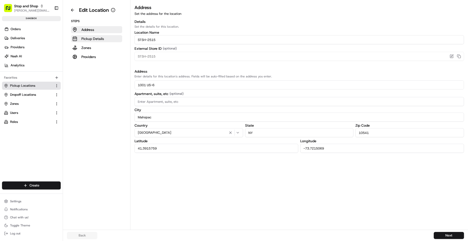
click at [99, 40] on p "Pickup Details" at bounding box center [92, 38] width 23 height 5
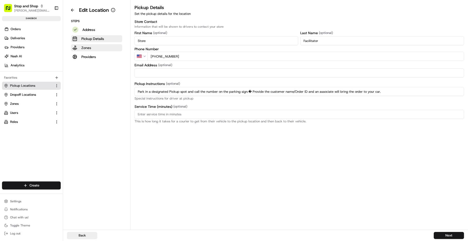
click at [93, 46] on button "Zones" at bounding box center [96, 47] width 51 height 7
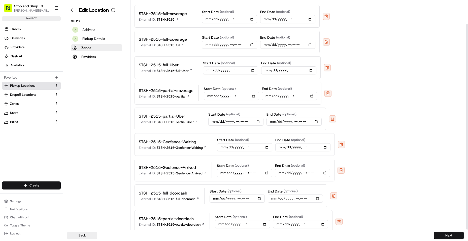
scroll to position [26, 0]
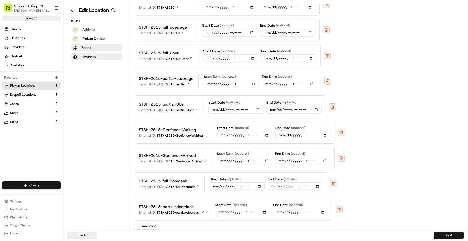
click at [90, 57] on p "Providers" at bounding box center [88, 56] width 15 height 5
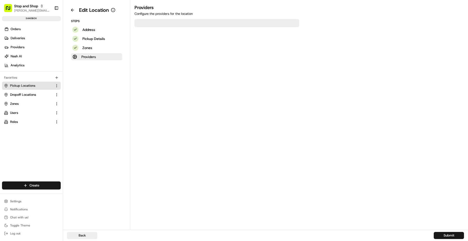
scroll to position [0, 0]
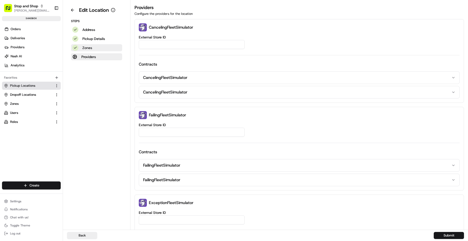
click at [91, 48] on p "Zones" at bounding box center [87, 47] width 10 height 5
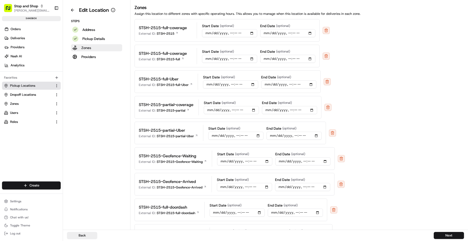
click at [91, 48] on button "Zones" at bounding box center [96, 47] width 51 height 7
click at [90, 56] on p "Providers" at bounding box center [88, 56] width 15 height 5
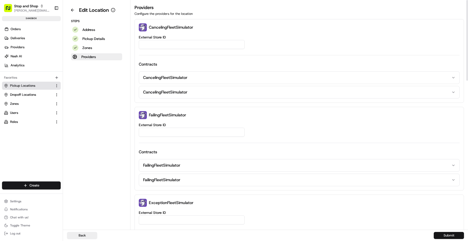
click at [445, 237] on button "Submit" at bounding box center [448, 235] width 30 height 7
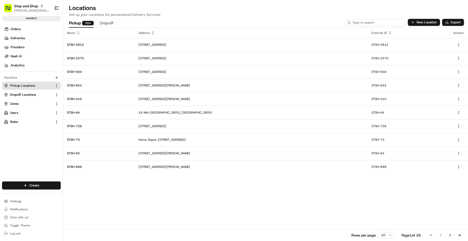
click at [387, 24] on input at bounding box center [375, 22] width 60 height 7
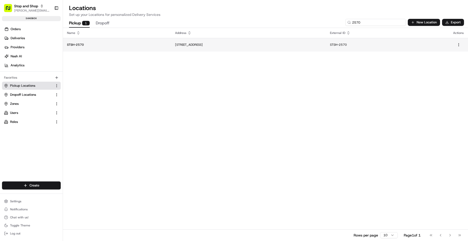
type input "2570"
click at [75, 45] on p "STSH-2570" at bounding box center [117, 45] width 100 height 4
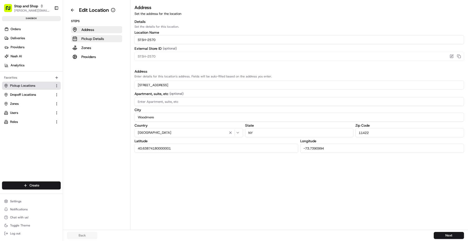
click at [96, 36] on p "Pickup Details" at bounding box center [92, 38] width 23 height 5
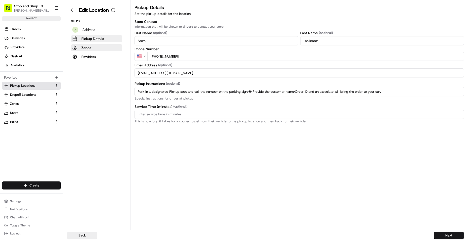
click at [86, 47] on p "Zones" at bounding box center [86, 47] width 10 height 5
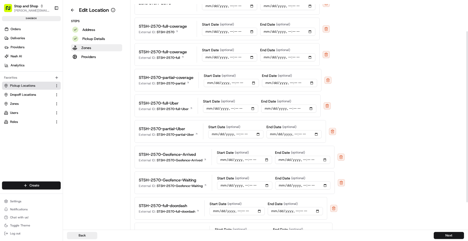
scroll to position [78, 0]
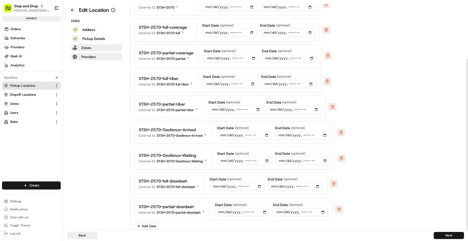
click at [93, 58] on p "Providers" at bounding box center [88, 56] width 15 height 5
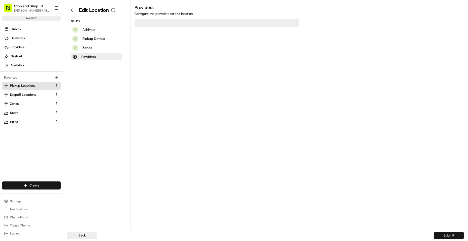
scroll to position [0, 0]
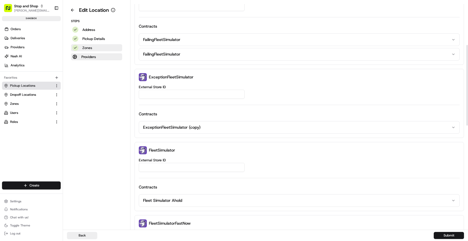
click at [92, 48] on button "Zones" at bounding box center [96, 47] width 51 height 7
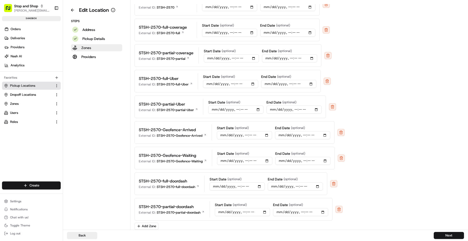
drag, startPoint x: 88, startPoint y: 50, endPoint x: 85, endPoint y: 59, distance: 9.5
click at [88, 50] on p "Zones" at bounding box center [86, 47] width 10 height 5
click at [85, 59] on p "Providers" at bounding box center [88, 56] width 15 height 5
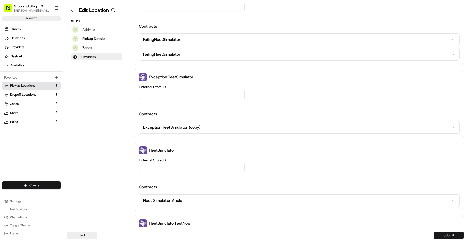
click at [97, 56] on button "Providers" at bounding box center [96, 56] width 51 height 7
click at [100, 44] on button "Zones" at bounding box center [96, 47] width 51 height 7
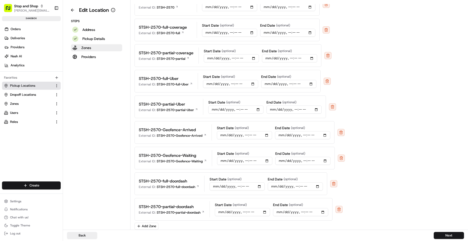
drag, startPoint x: 26, startPoint y: 88, endPoint x: 37, endPoint y: 86, distance: 10.9
click at [26, 88] on span "Pickup Locations" at bounding box center [22, 86] width 25 height 5
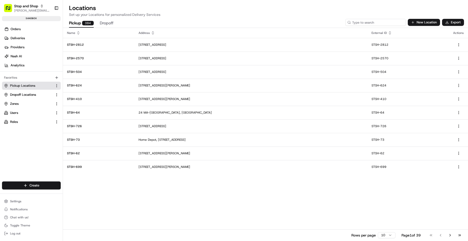
click at [378, 24] on input at bounding box center [375, 22] width 60 height 7
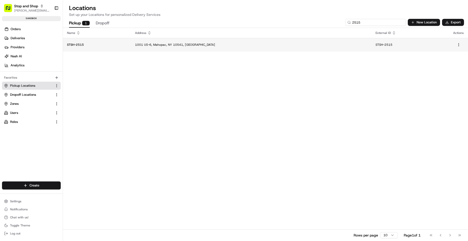
type input "2515"
click at [79, 43] on p "STSH-2515" at bounding box center [97, 45] width 60 height 4
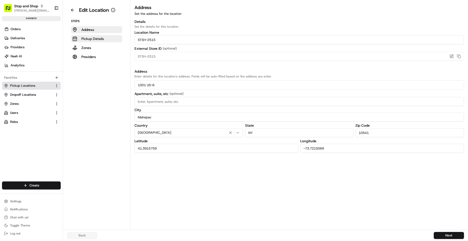
click at [101, 41] on button "Pickup Details" at bounding box center [96, 38] width 51 height 7
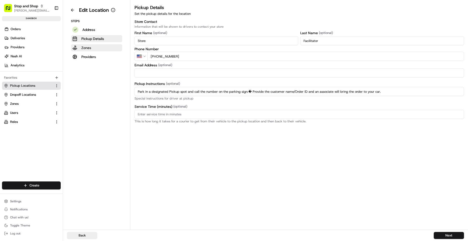
click at [92, 51] on button "Zones" at bounding box center [96, 47] width 51 height 7
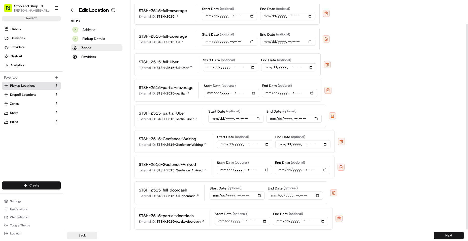
scroll to position [26, 0]
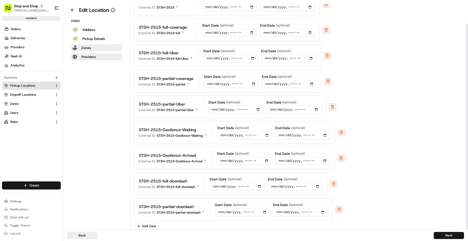
click at [91, 55] on p "Providers" at bounding box center [88, 56] width 15 height 5
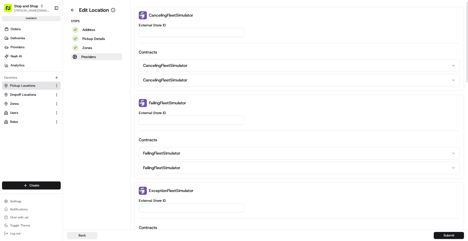
scroll to position [0, 0]
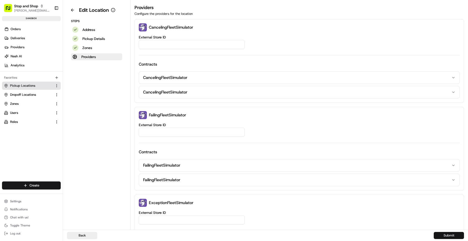
click at [453, 233] on button "Submit" at bounding box center [448, 235] width 30 height 7
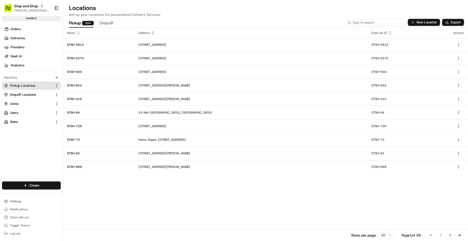
click at [370, 24] on input at bounding box center [375, 22] width 60 height 7
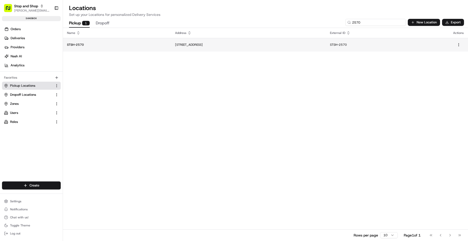
type input "2570"
click at [71, 48] on td "STSH-2570" at bounding box center [117, 45] width 108 height 14
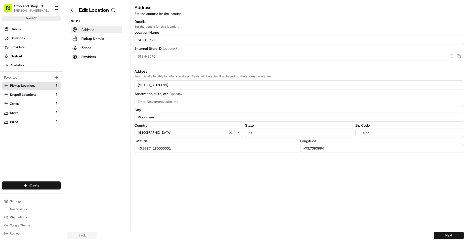
click at [93, 40] on p "Pickup Details" at bounding box center [92, 38] width 23 height 5
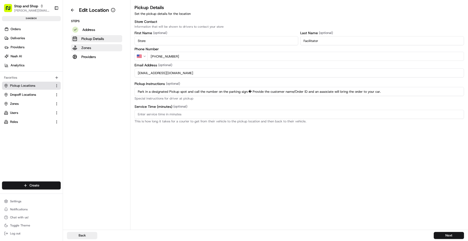
click at [107, 49] on button "Zones" at bounding box center [96, 47] width 51 height 7
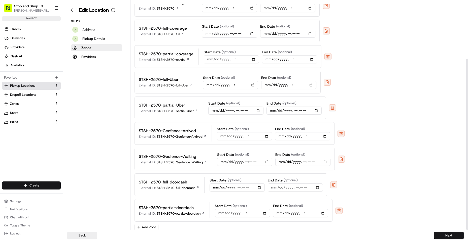
scroll to position [78, 0]
click at [90, 52] on div "Steps Address Pickup Details Zones Providers" at bounding box center [96, 39] width 59 height 41
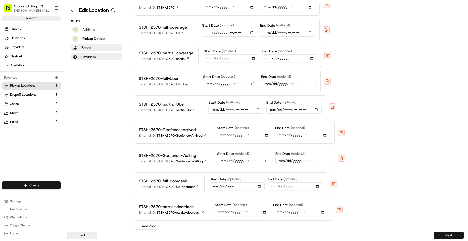
click at [89, 55] on p "Providers" at bounding box center [88, 56] width 15 height 5
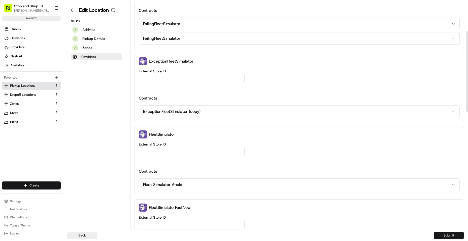
scroll to position [254, 0]
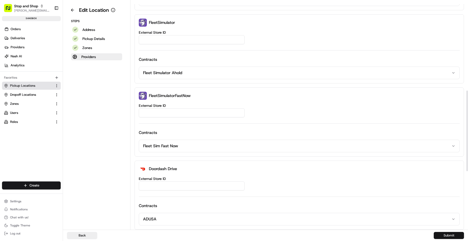
click at [439, 233] on button "Submit" at bounding box center [448, 235] width 30 height 7
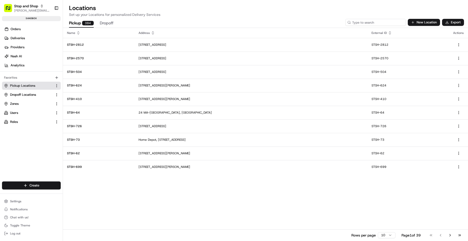
click at [385, 22] on input at bounding box center [375, 22] width 60 height 7
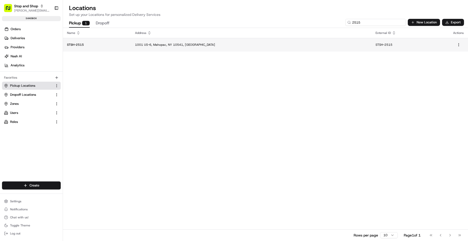
type input "2515"
click at [171, 45] on p "1001 US-6, Mahopac, NY 10541, [GEOGRAPHIC_DATA]" at bounding box center [251, 45] width 232 height 4
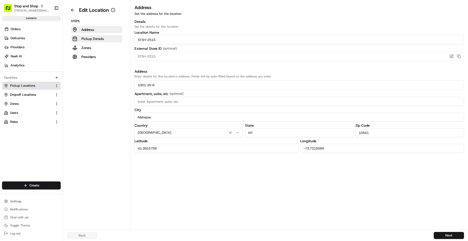
click at [106, 39] on button "Pickup Details" at bounding box center [96, 38] width 51 height 7
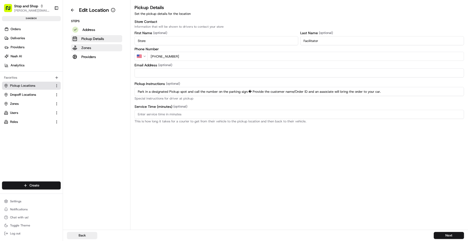
click at [96, 48] on button "Zones" at bounding box center [96, 47] width 51 height 7
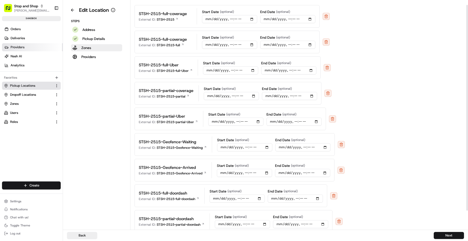
scroll to position [26, 0]
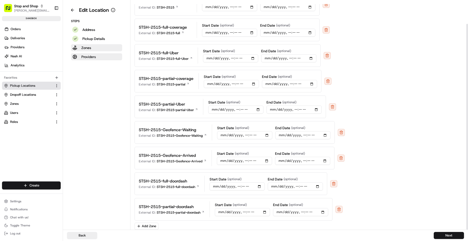
click at [84, 59] on p "Providers" at bounding box center [88, 56] width 15 height 5
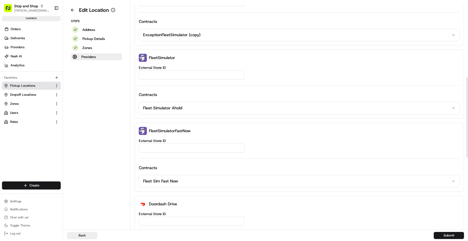
scroll to position [216, 0]
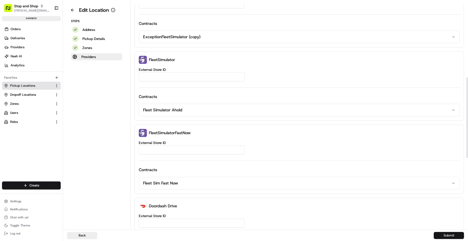
click at [438, 236] on button "Submit" at bounding box center [448, 235] width 30 height 7
